Goal: Information Seeking & Learning: Learn about a topic

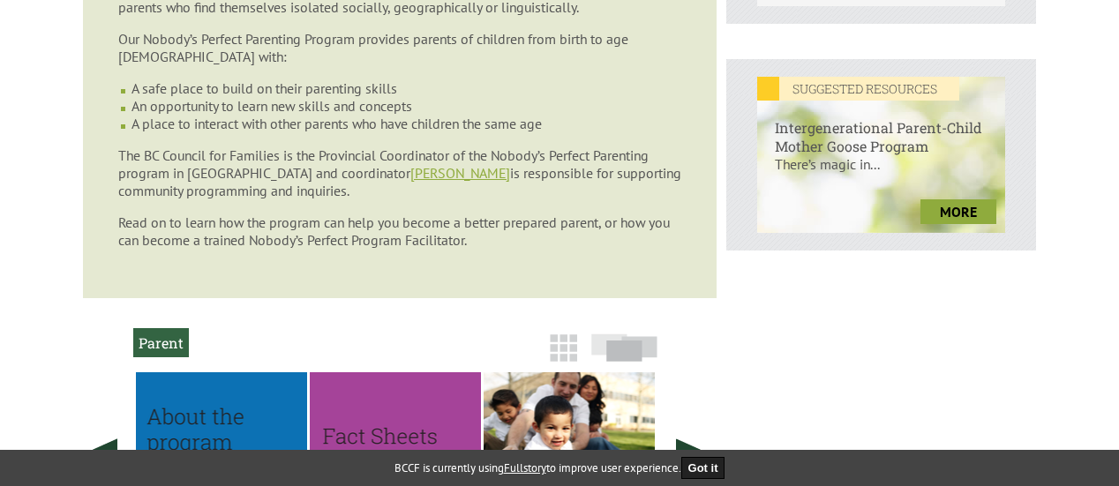
scroll to position [882, 0]
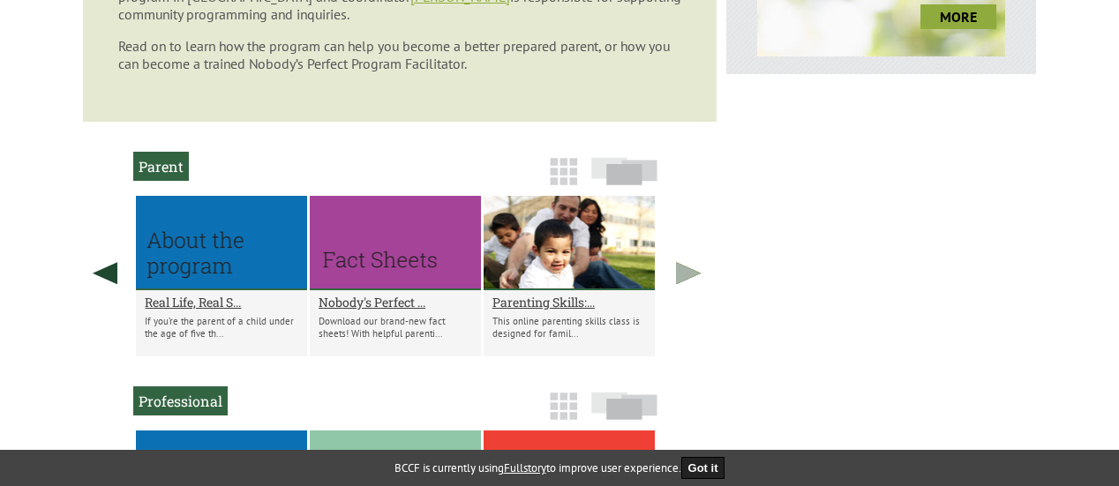
click at [682, 287] on link at bounding box center [688, 273] width 44 height 154
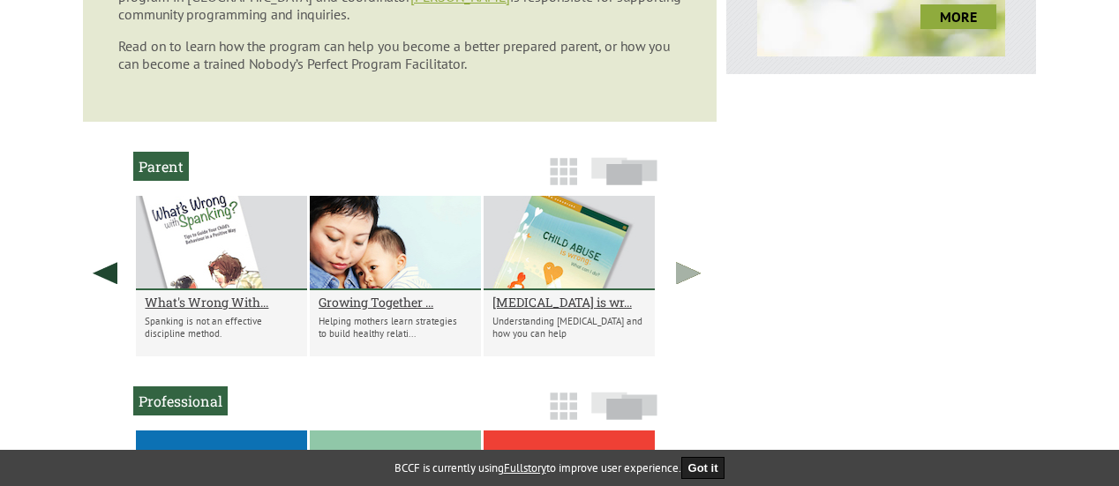
click at [682, 287] on link at bounding box center [688, 273] width 44 height 154
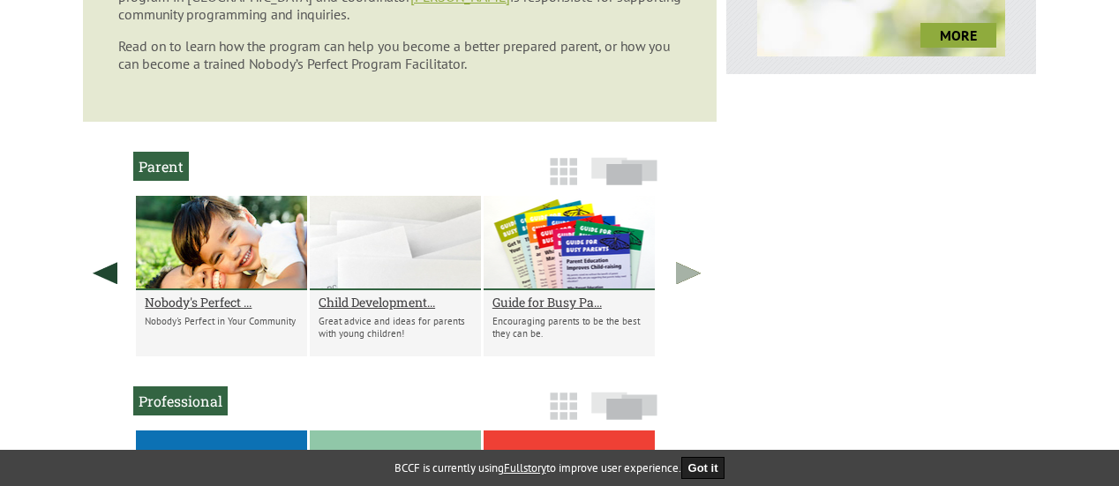
click at [677, 280] on link at bounding box center [688, 273] width 44 height 154
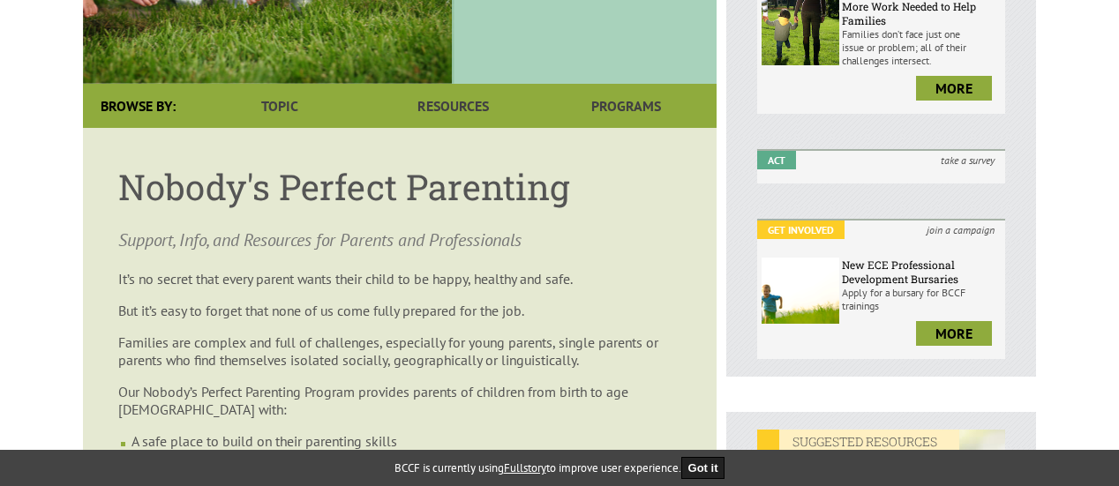
scroll to position [0, 0]
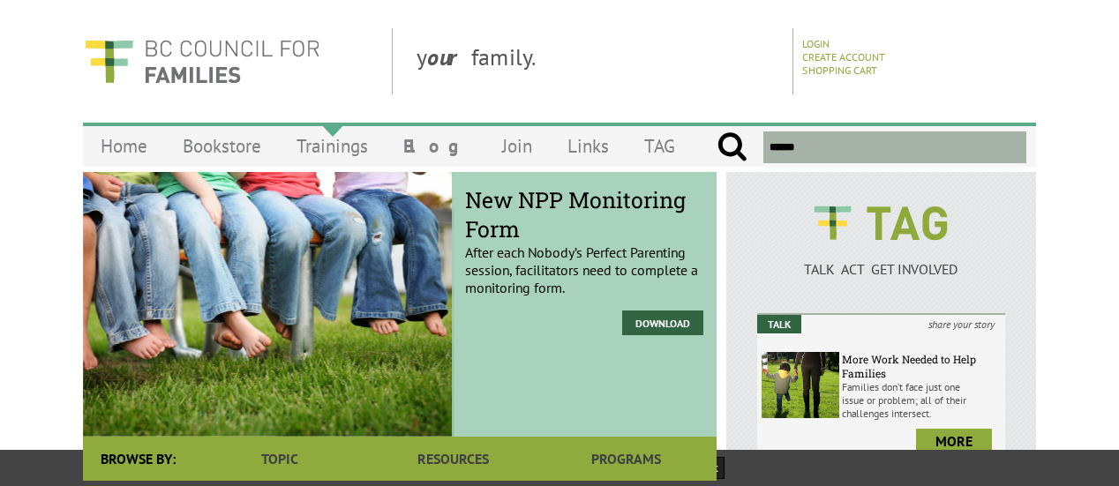
click at [353, 147] on link "Trainings" at bounding box center [332, 145] width 107 height 41
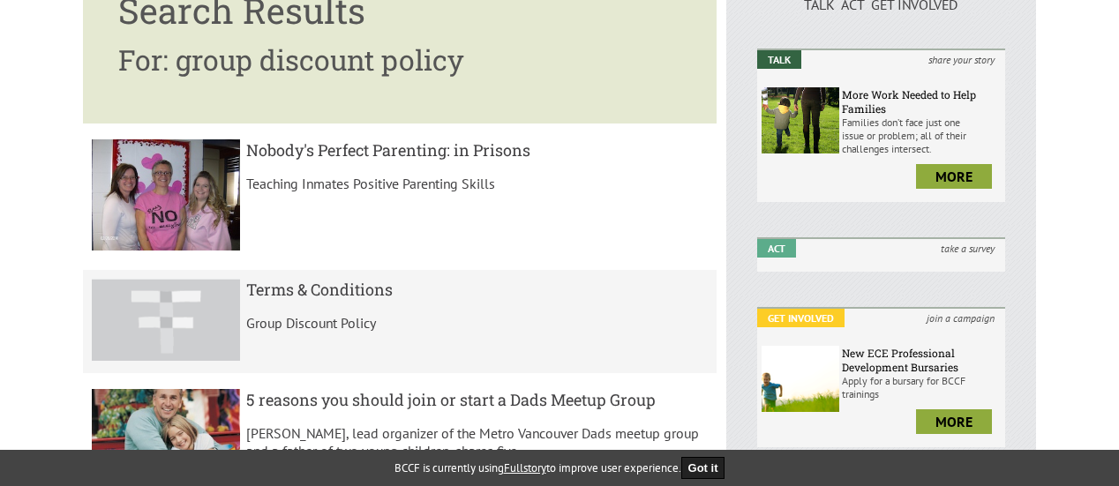
scroll to position [441, 0]
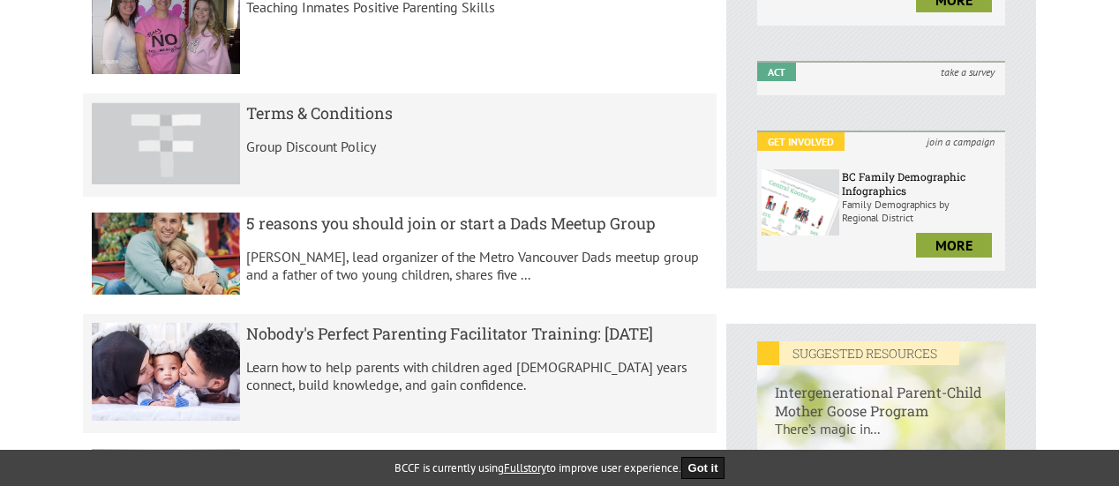
click at [332, 148] on p "Group Discount Policy" at bounding box center [477, 147] width 462 height 18
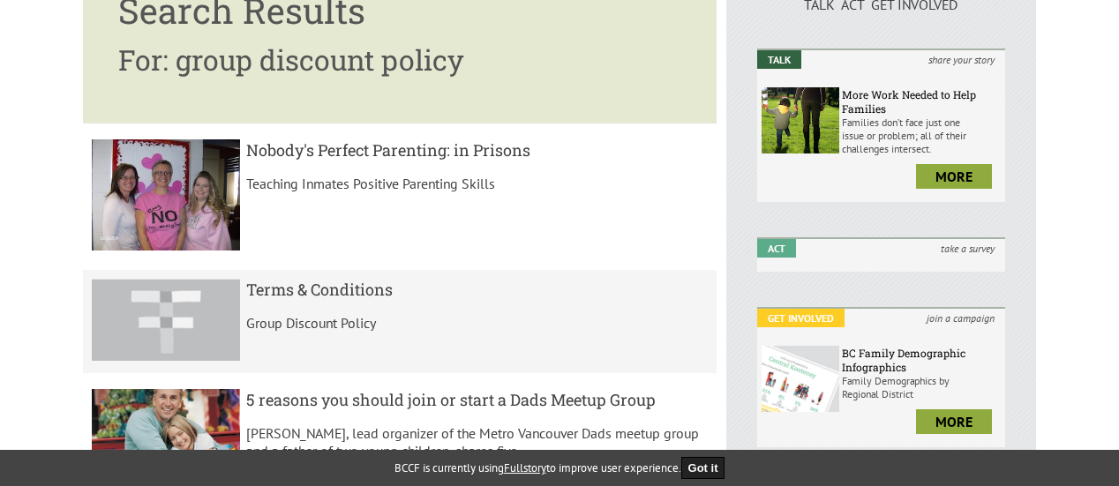
scroll to position [0, 0]
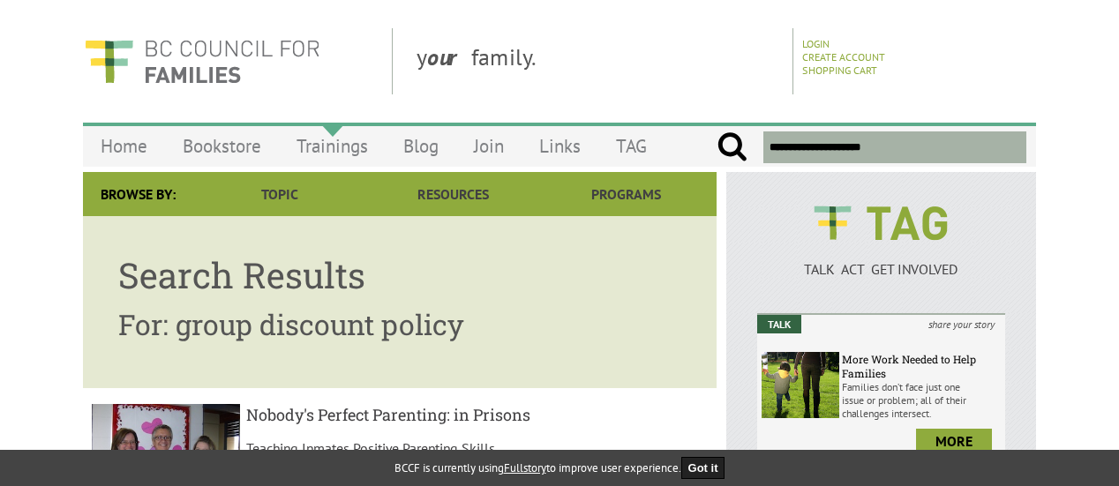
click at [341, 144] on link "Trainings" at bounding box center [332, 145] width 107 height 41
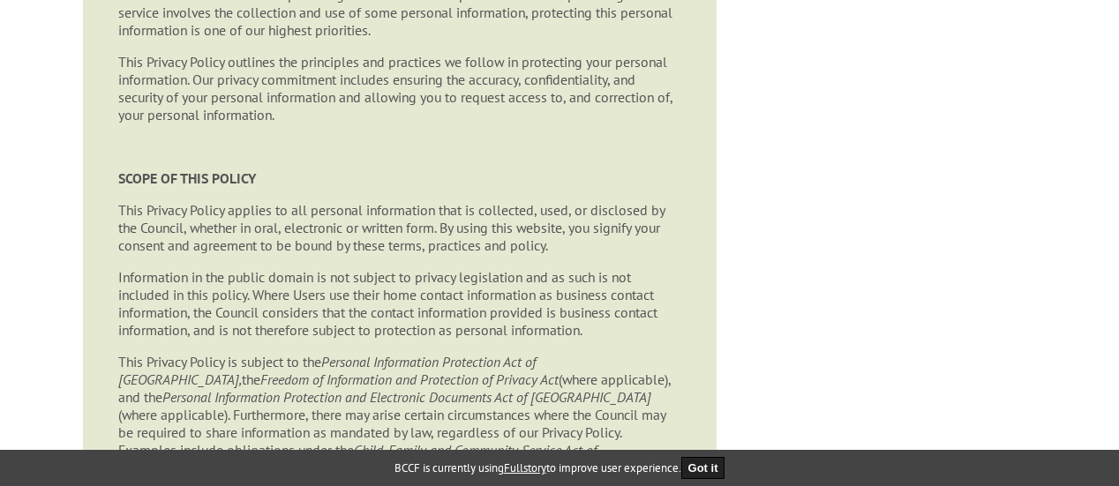
scroll to position [4058, 0]
